Goal: Check status: Check status

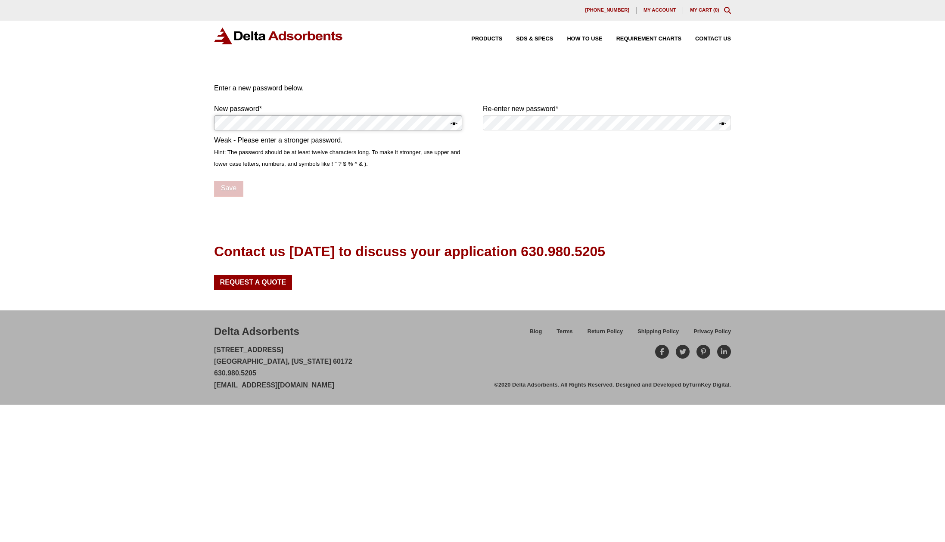
click at [194, 127] on div "Our website has detected that you are using an outdated browser that will preve…" at bounding box center [472, 271] width 945 height 542
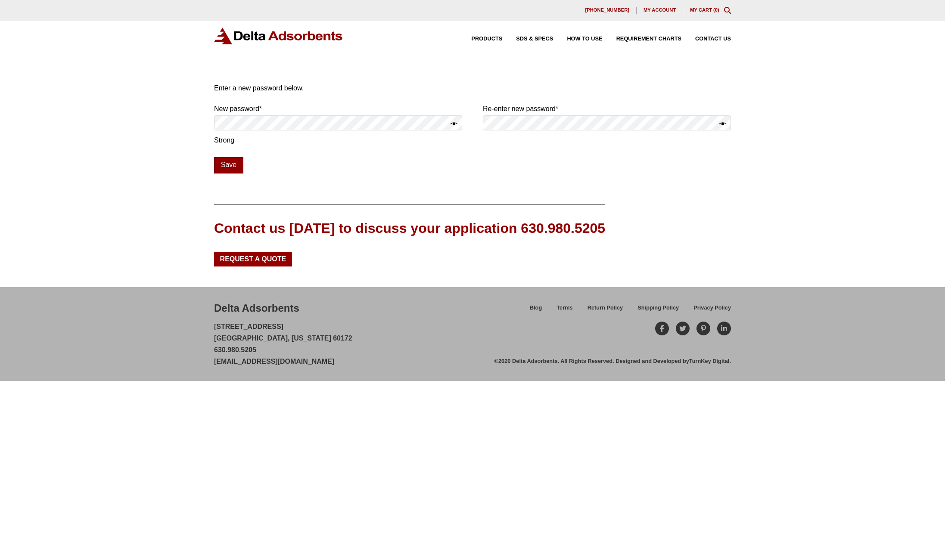
click at [229, 163] on button "Save" at bounding box center [228, 165] width 29 height 16
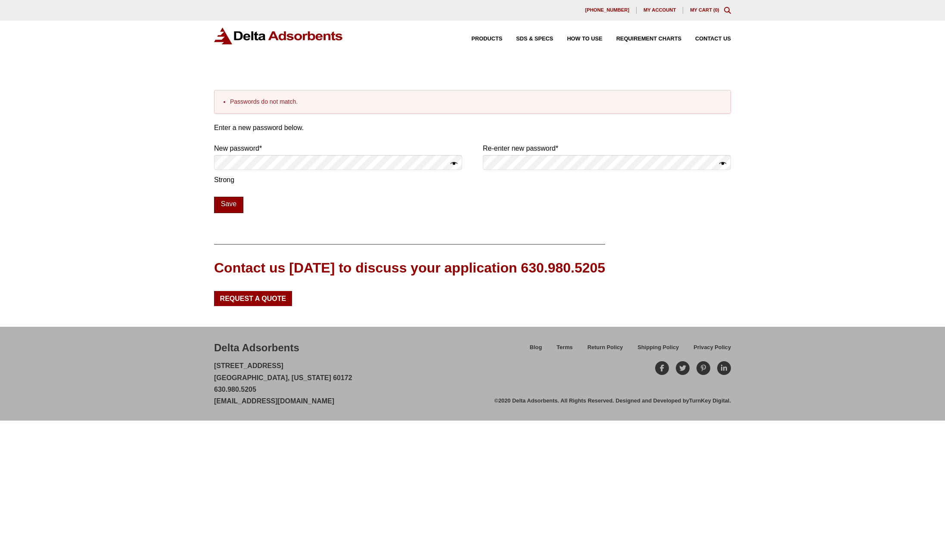
click at [220, 204] on button "Save" at bounding box center [228, 205] width 29 height 16
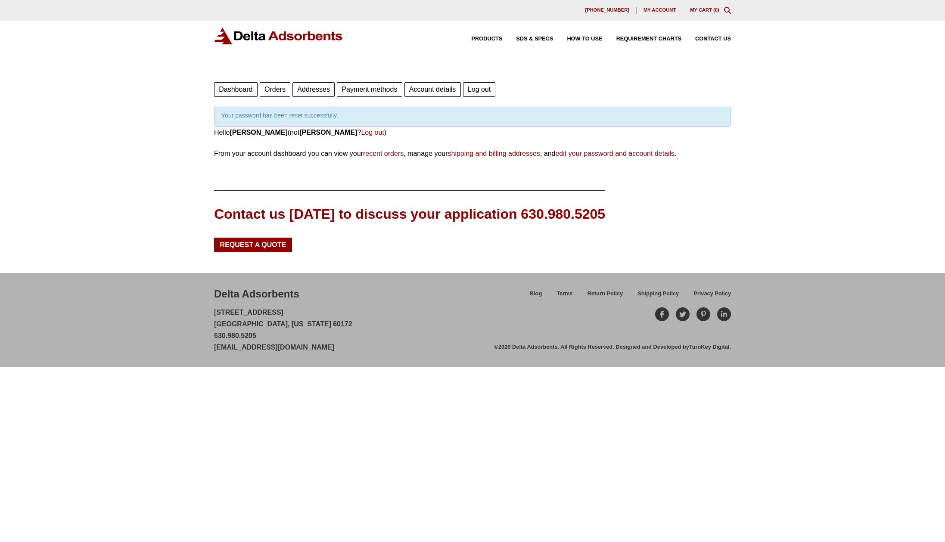
click at [269, 90] on link "Orders" at bounding box center [275, 89] width 31 height 15
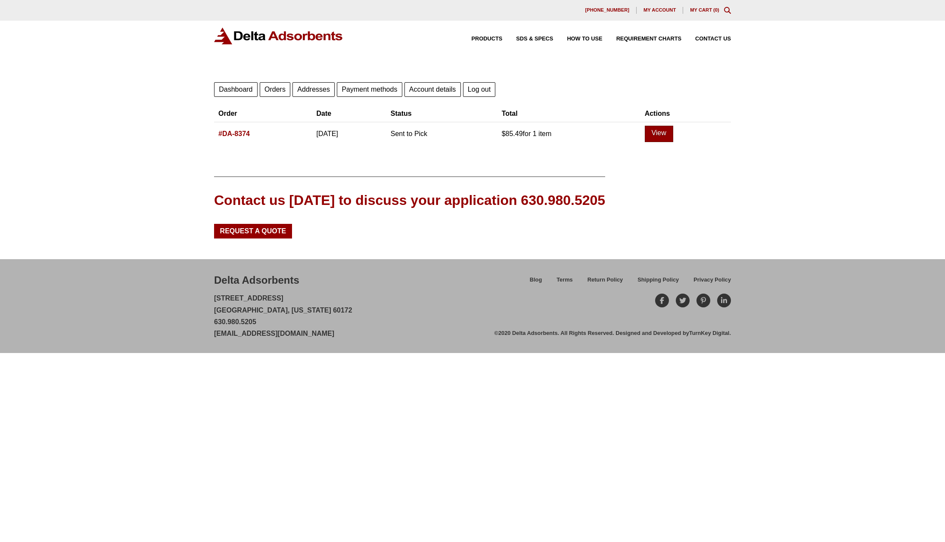
click at [673, 131] on link "View" at bounding box center [658, 134] width 28 height 16
